Goal: Task Accomplishment & Management: Manage account settings

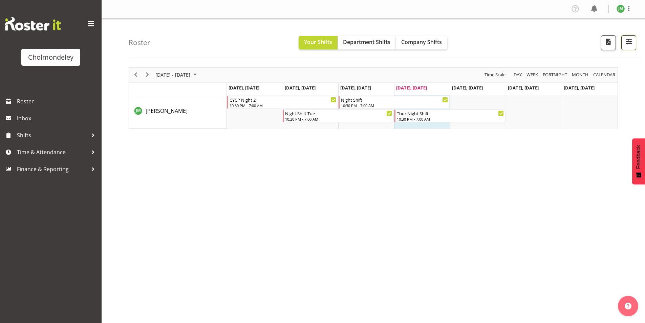
click at [627, 40] on span "button" at bounding box center [629, 41] width 9 height 9
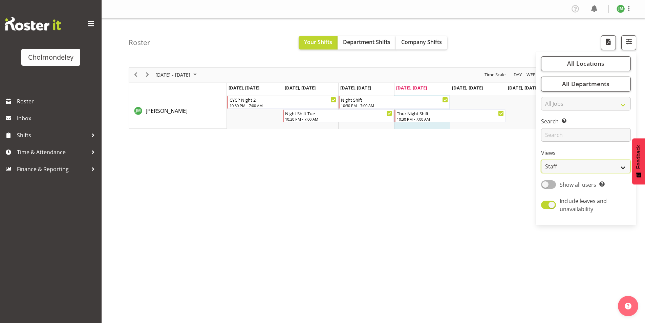
click at [590, 168] on select "Staff Role Shift - Horizontal Shift - Vertical Staff - Location" at bounding box center [586, 167] width 90 height 14
select select "shift"
click at [542, 160] on select "Staff Role Shift - Horizontal Shift - Vertical Staff - Location" at bounding box center [586, 167] width 90 height 14
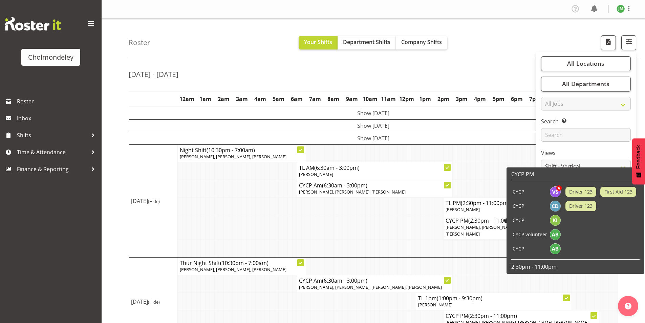
click at [379, 217] on td at bounding box center [377, 227] width 5 height 24
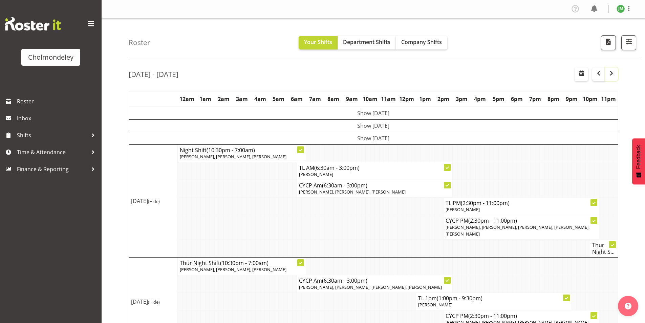
click at [610, 76] on span "button" at bounding box center [612, 73] width 8 height 8
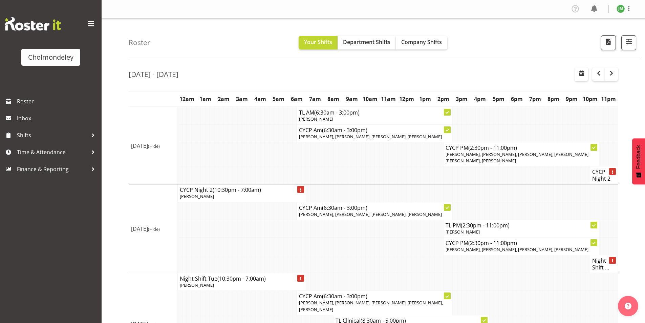
click at [604, 176] on h4 "CYCP Night 2" at bounding box center [603, 175] width 23 height 14
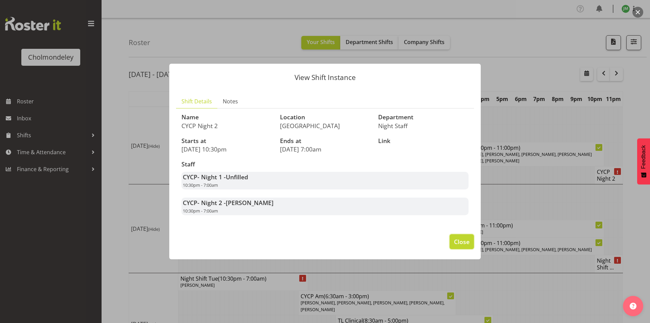
click at [474, 242] on button "Close" at bounding box center [462, 241] width 24 height 15
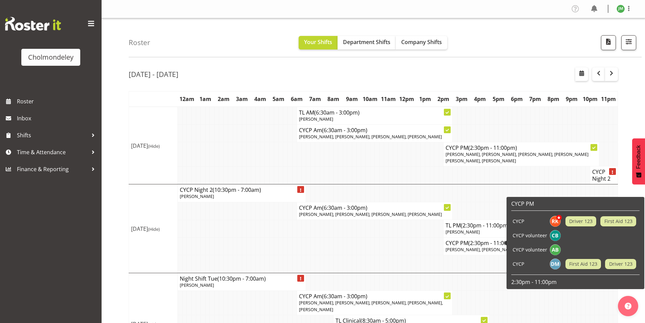
click at [382, 246] on td at bounding box center [381, 246] width 5 height 18
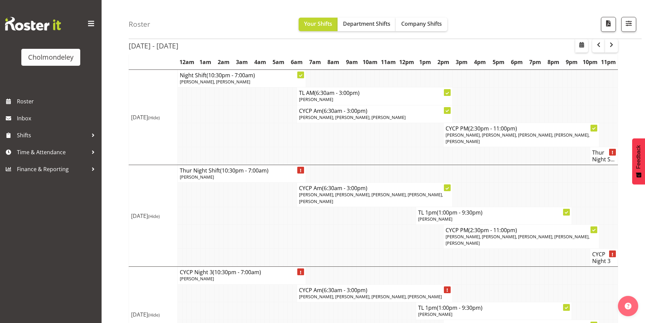
scroll to position [365, 0]
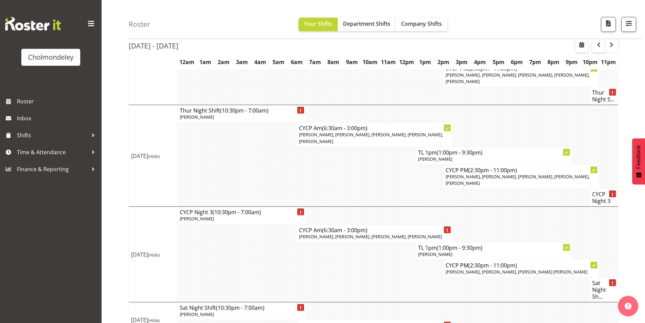
click at [611, 51] on button "button" at bounding box center [611, 46] width 13 height 14
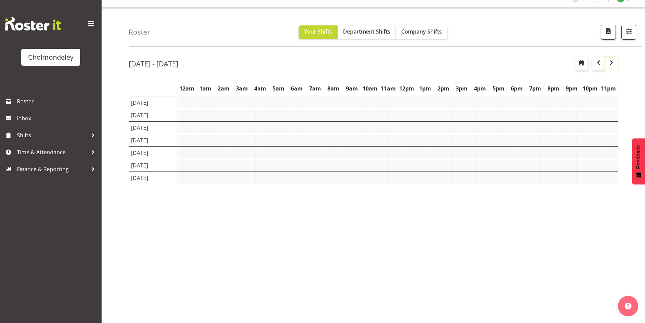
scroll to position [11, 0]
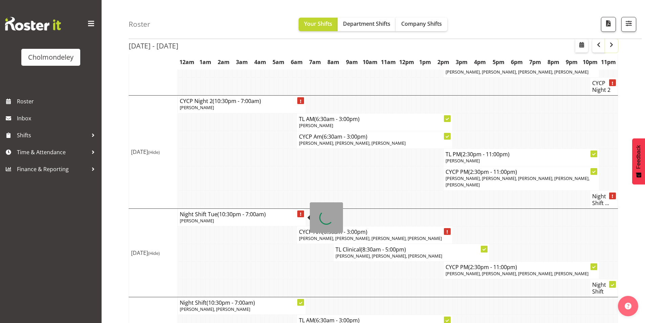
scroll to position [32, 0]
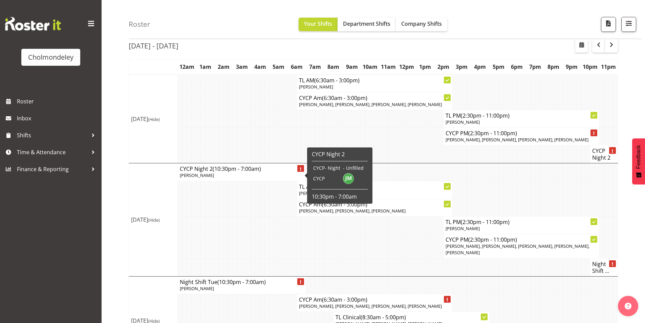
click at [259, 217] on td at bounding box center [258, 225] width 5 height 18
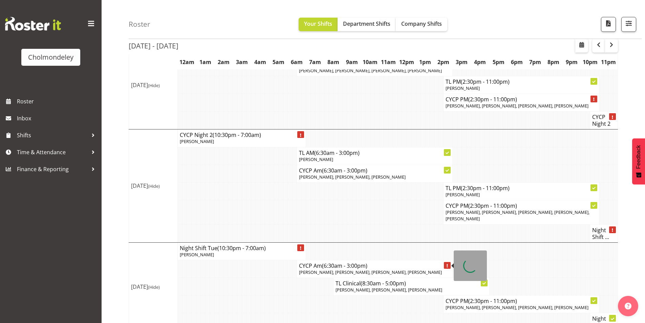
scroll to position [0, 0]
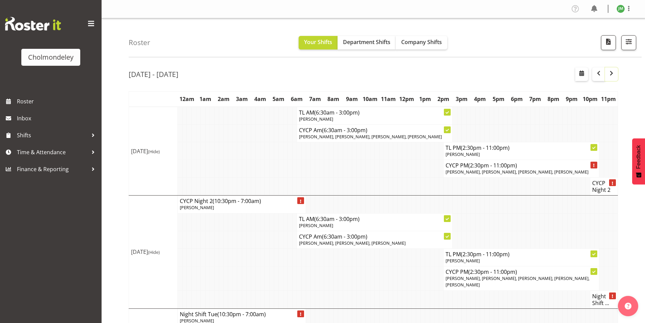
click at [614, 74] on span "button" at bounding box center [612, 73] width 8 height 8
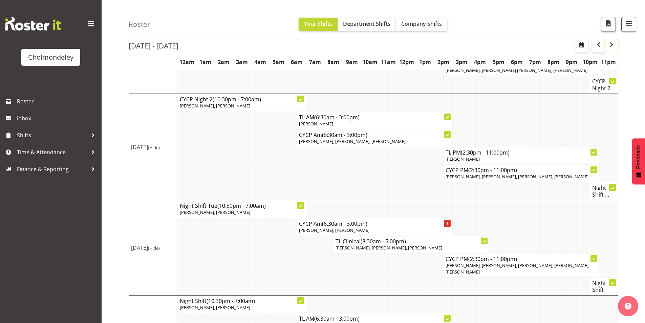
scroll to position [135, 0]
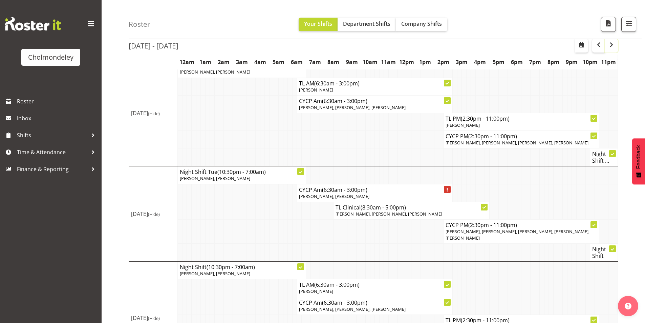
click at [611, 44] on span "button" at bounding box center [612, 45] width 8 height 8
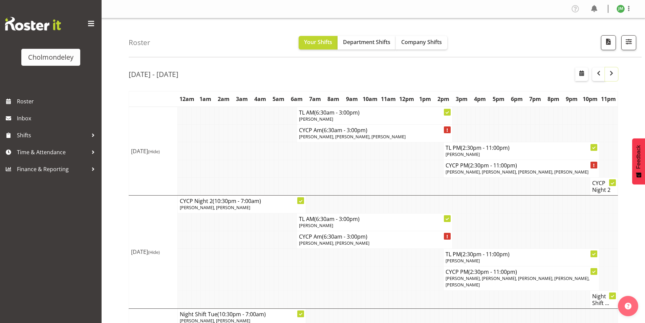
click at [608, 76] on span "button" at bounding box center [612, 73] width 8 height 8
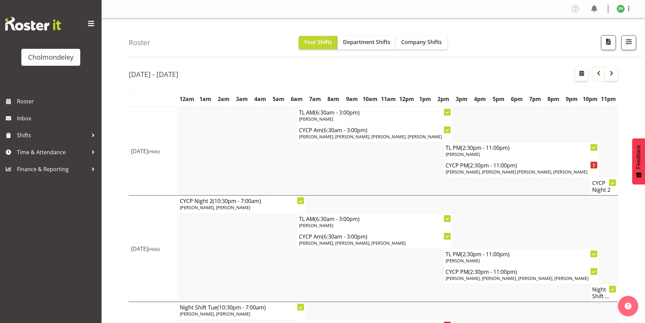
click at [595, 75] on span "button" at bounding box center [599, 73] width 8 height 8
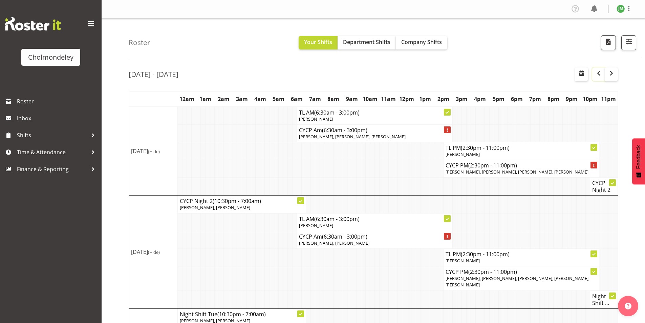
click at [597, 74] on span "button" at bounding box center [599, 73] width 8 height 8
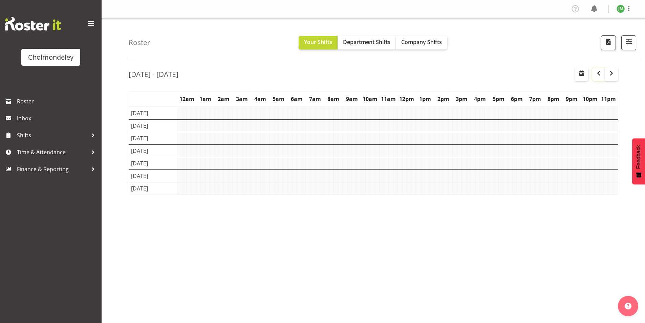
click at [597, 74] on span "button" at bounding box center [599, 73] width 8 height 8
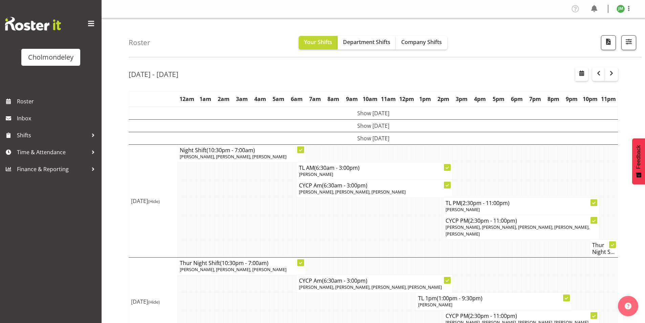
click at [92, 24] on span at bounding box center [91, 23] width 11 height 11
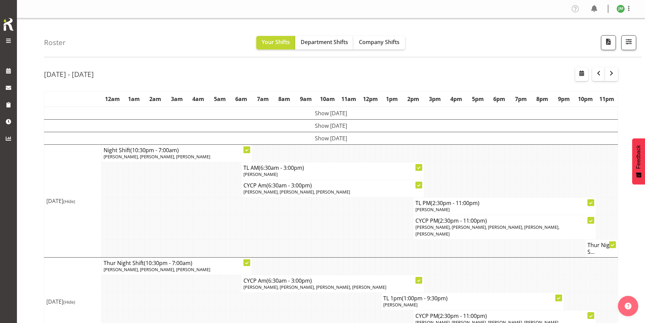
click at [6, 38] on span at bounding box center [8, 41] width 8 height 8
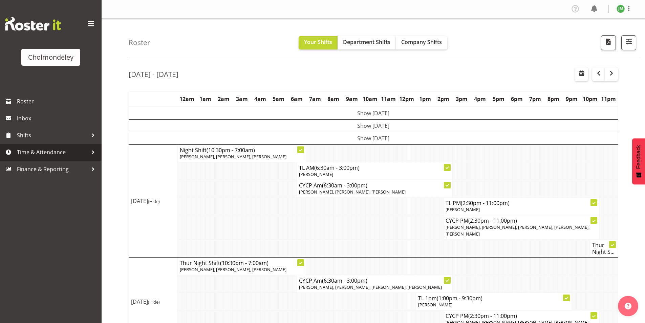
click at [78, 152] on span "Time & Attendance" at bounding box center [52, 152] width 71 height 10
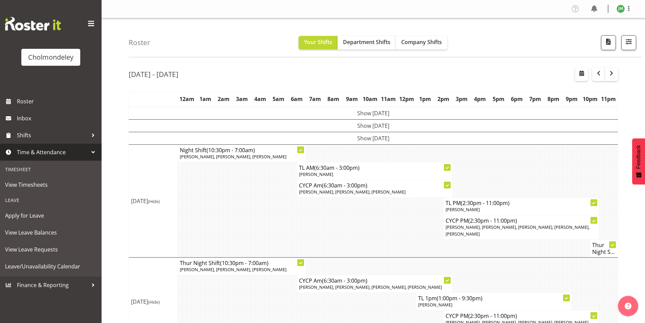
click at [90, 154] on div at bounding box center [93, 152] width 10 height 10
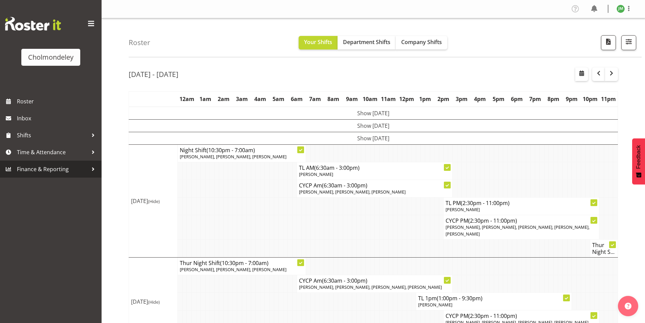
click at [85, 166] on span "Finance & Reporting" at bounding box center [52, 169] width 71 height 10
click at [74, 133] on span "Shifts" at bounding box center [52, 135] width 71 height 10
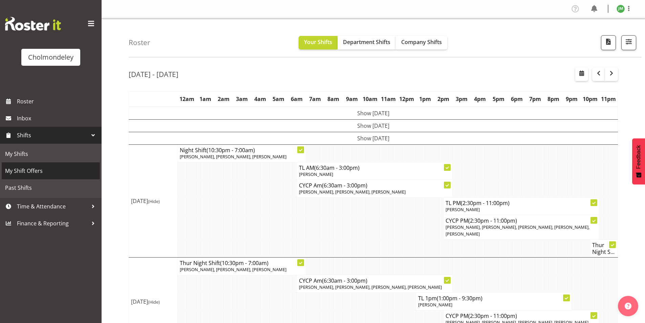
click at [47, 167] on span "My Shift Offers" at bounding box center [50, 171] width 91 height 10
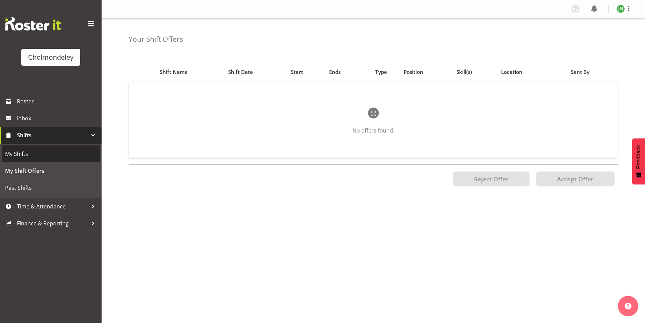
click at [33, 155] on span "My Shifts" at bounding box center [50, 154] width 91 height 10
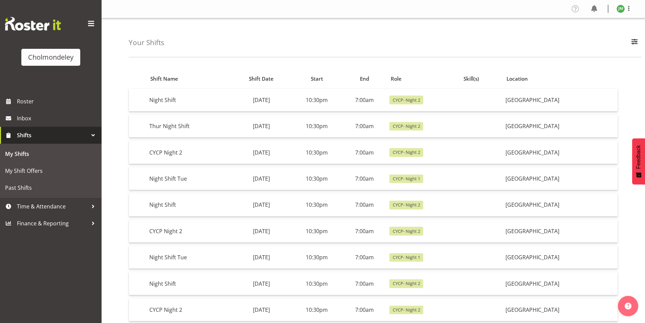
click at [27, 26] on img at bounding box center [33, 24] width 56 height 14
